Goal: Transaction & Acquisition: Purchase product/service

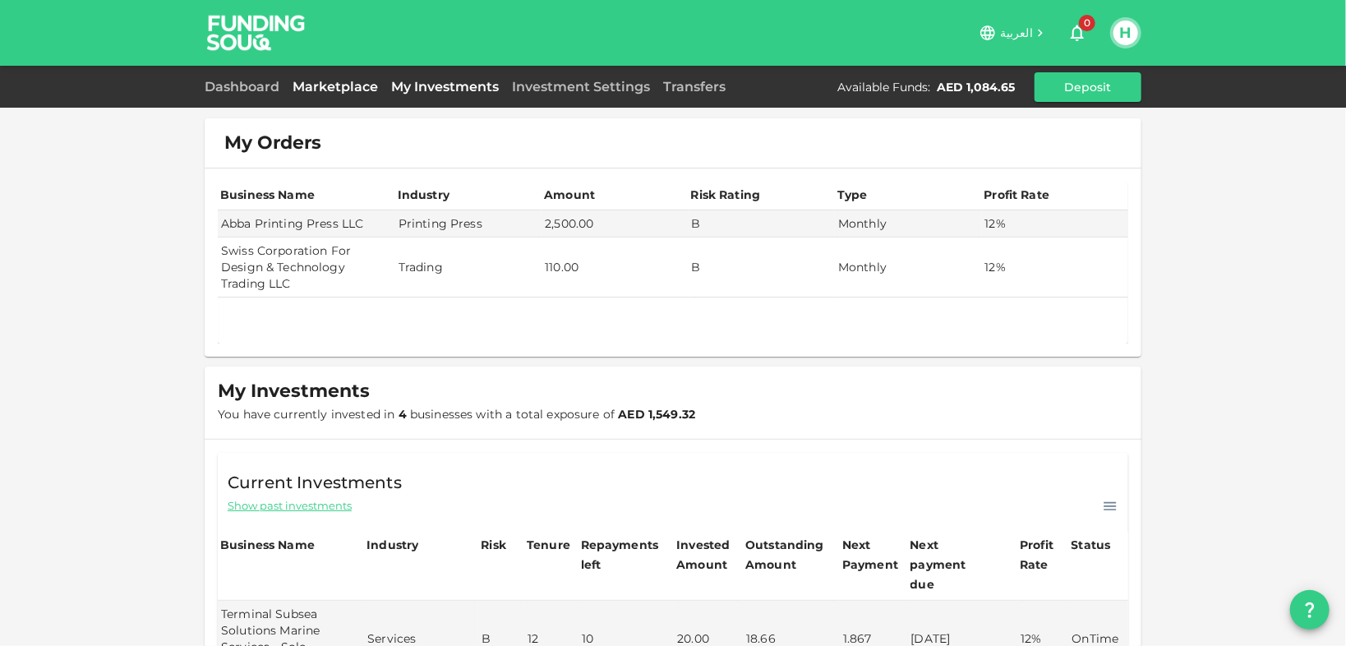
click at [337, 85] on link "Marketplace" at bounding box center [335, 87] width 99 height 16
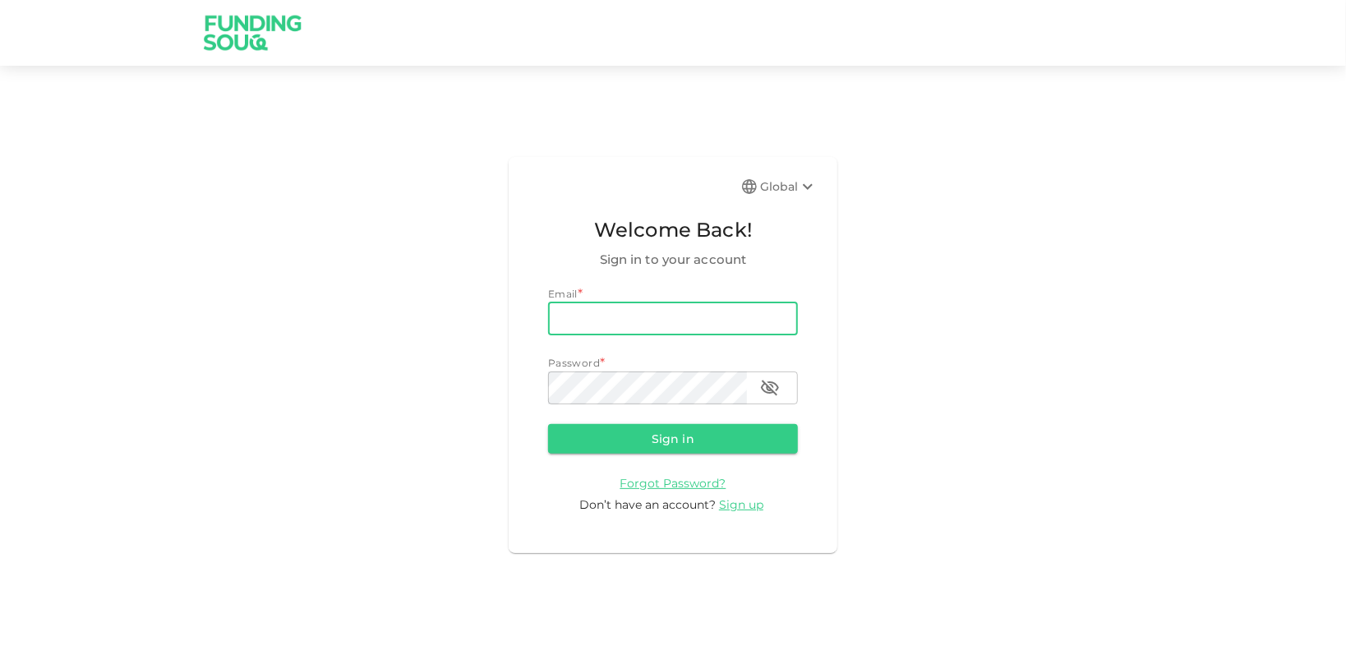
click at [676, 314] on input "email" at bounding box center [673, 318] width 250 height 33
type input "hsadeddin@yahoo.com"
click at [548, 424] on button "Sign in" at bounding box center [673, 439] width 250 height 30
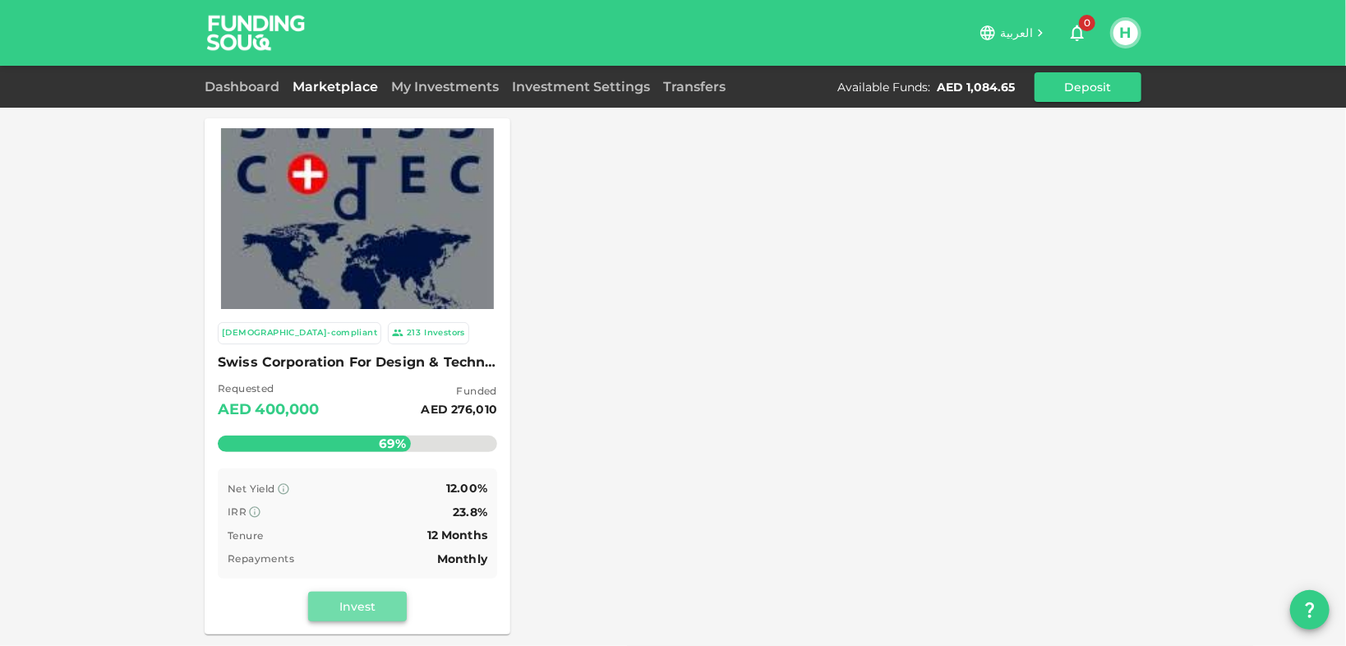
click at [355, 602] on button "Invest" at bounding box center [357, 607] width 99 height 30
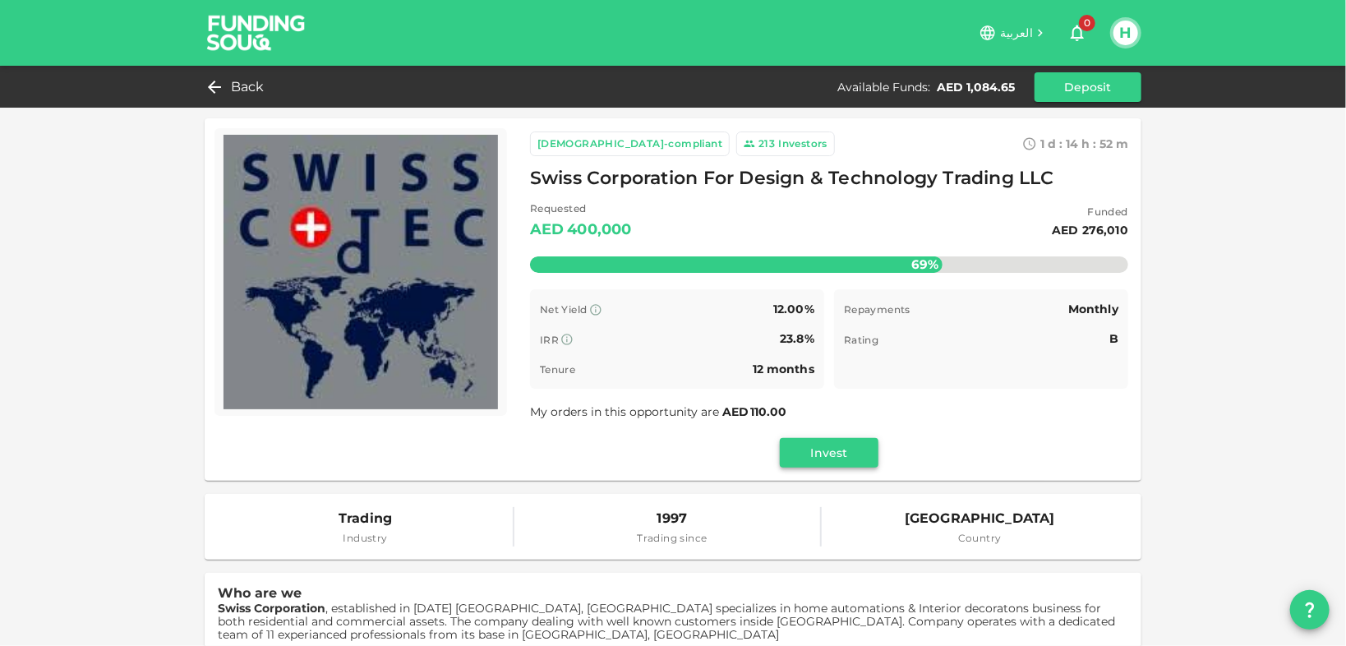
click at [828, 450] on button "Invest" at bounding box center [829, 453] width 99 height 30
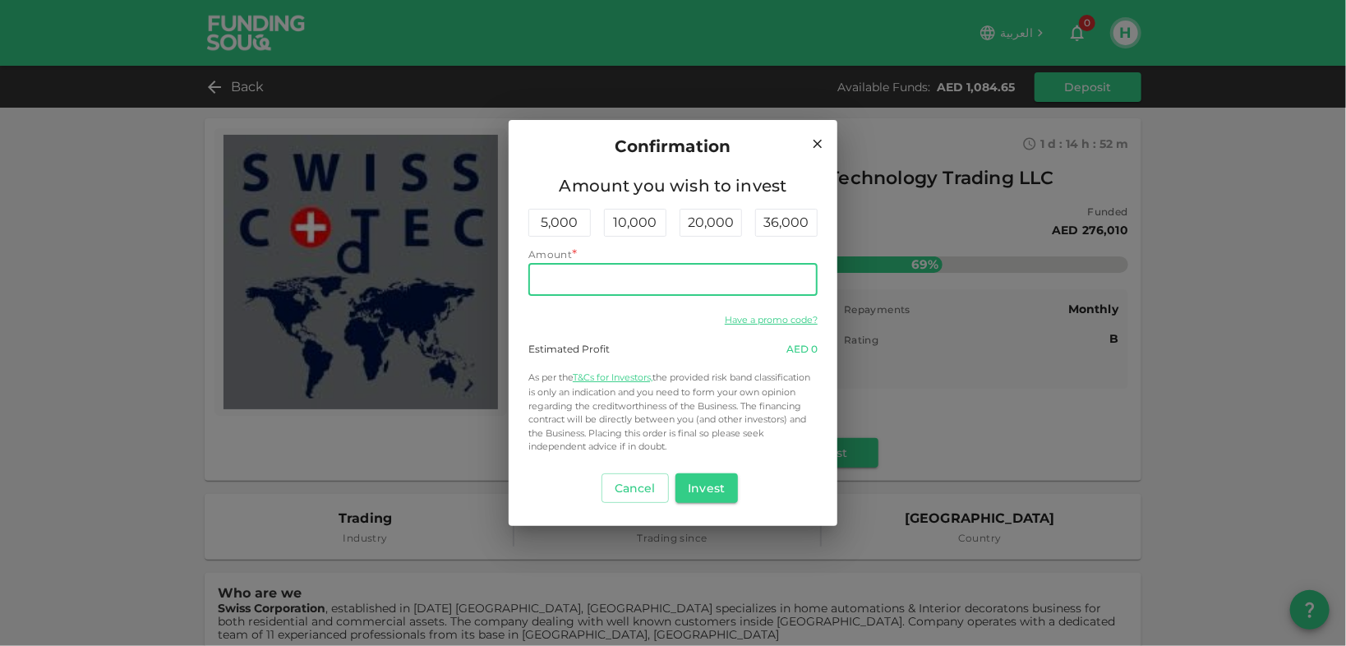
click at [666, 275] on input "Amount" at bounding box center [672, 279] width 289 height 33
type input "1,000"
click at [716, 488] on button "Invest" at bounding box center [707, 488] width 63 height 30
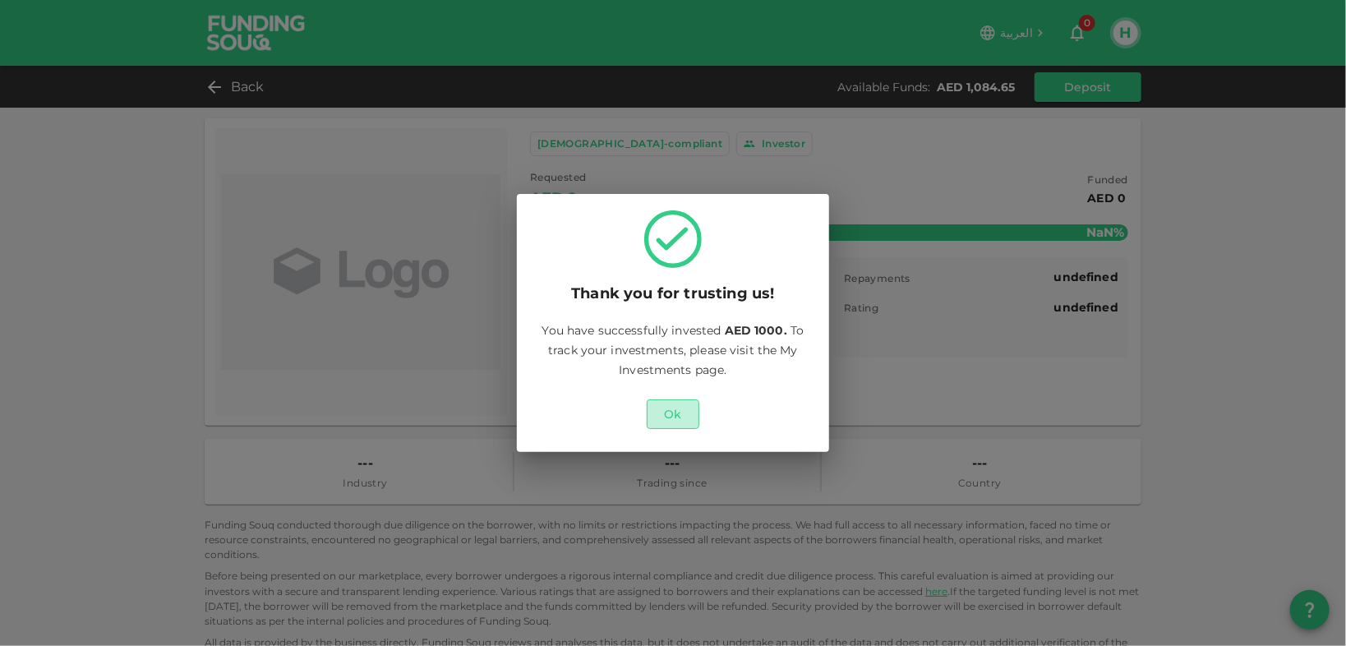
click at [683, 417] on button "Ok" at bounding box center [673, 414] width 53 height 30
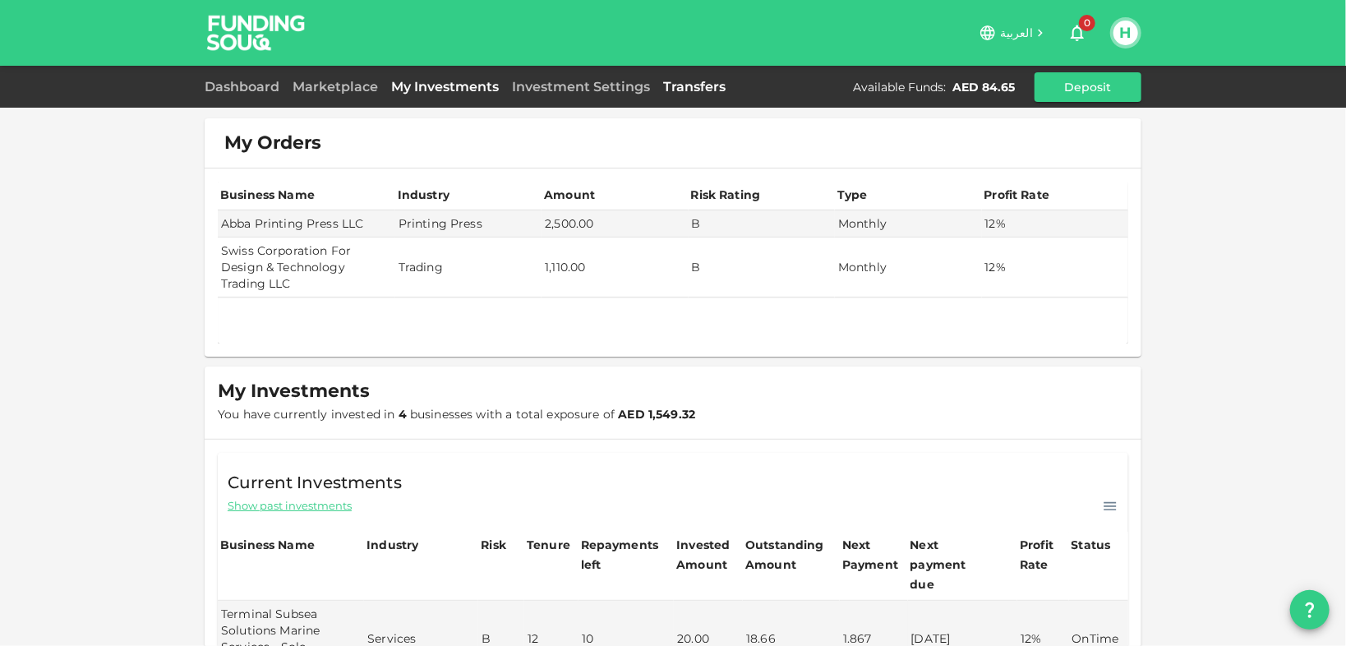
click at [699, 85] on link "Transfers" at bounding box center [695, 87] width 76 height 16
